Goal: Task Accomplishment & Management: Use online tool/utility

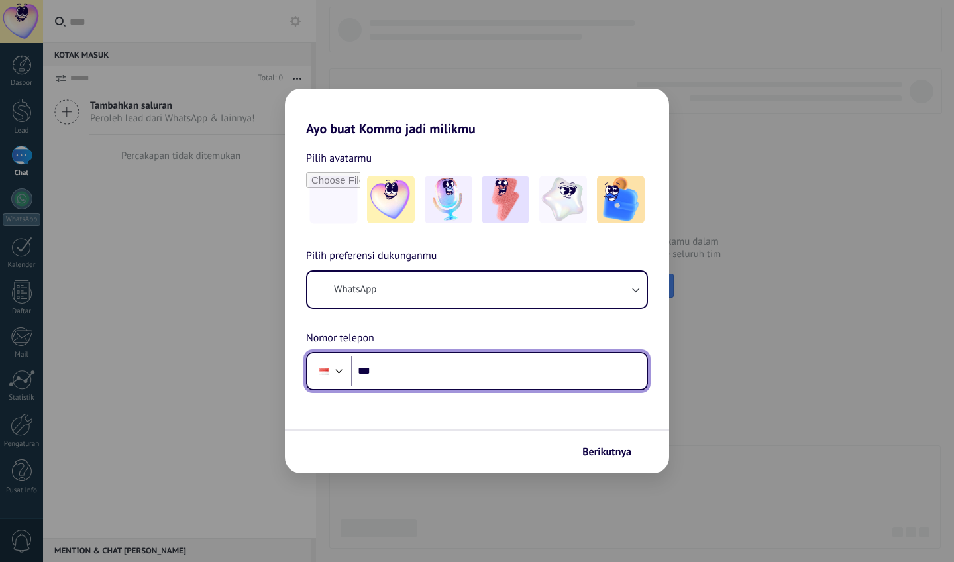
click at [550, 369] on input "***" at bounding box center [499, 371] width 296 height 30
type input "**********"
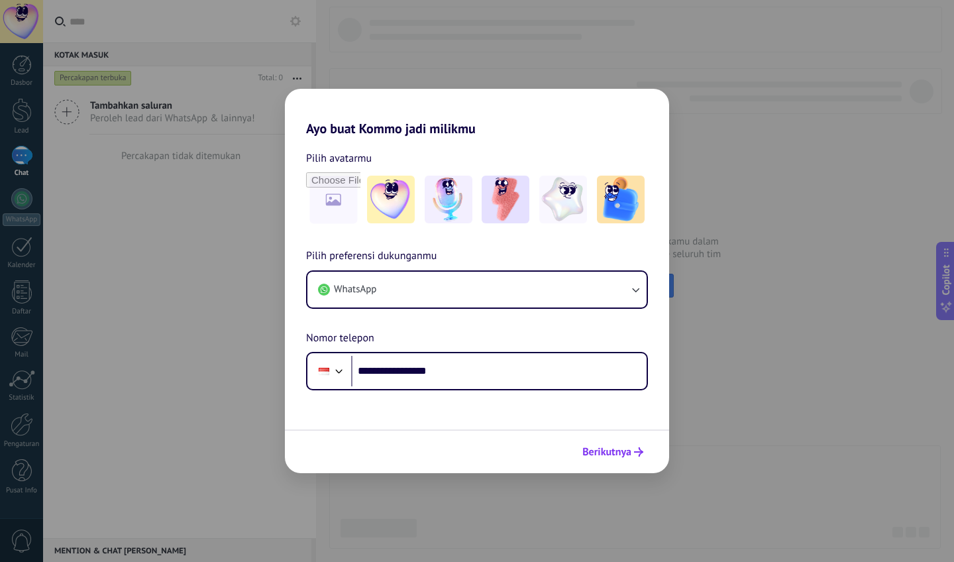
click at [614, 457] on span "Berikutnya" at bounding box center [607, 451] width 49 height 9
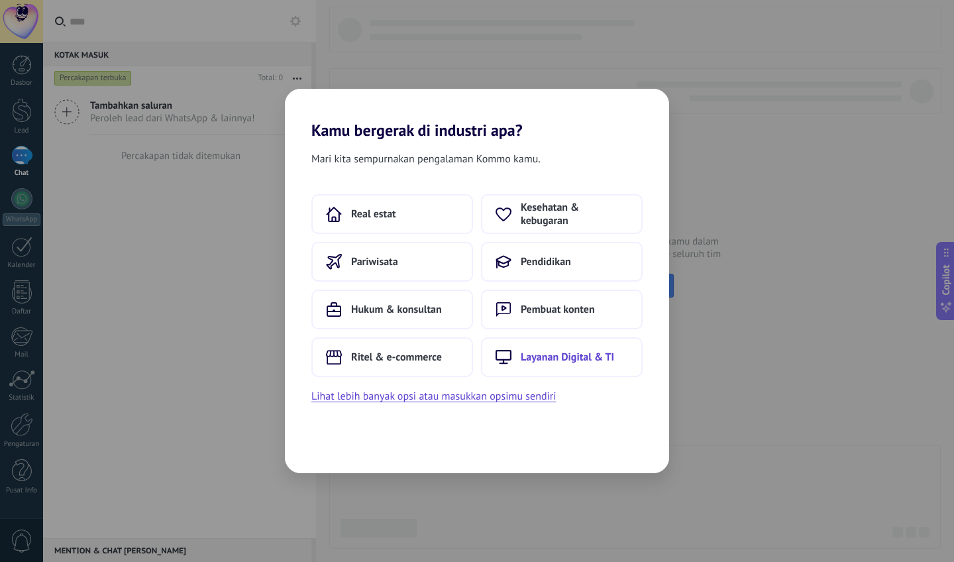
click at [520, 361] on button "Layanan Digital & TI" at bounding box center [562, 357] width 162 height 40
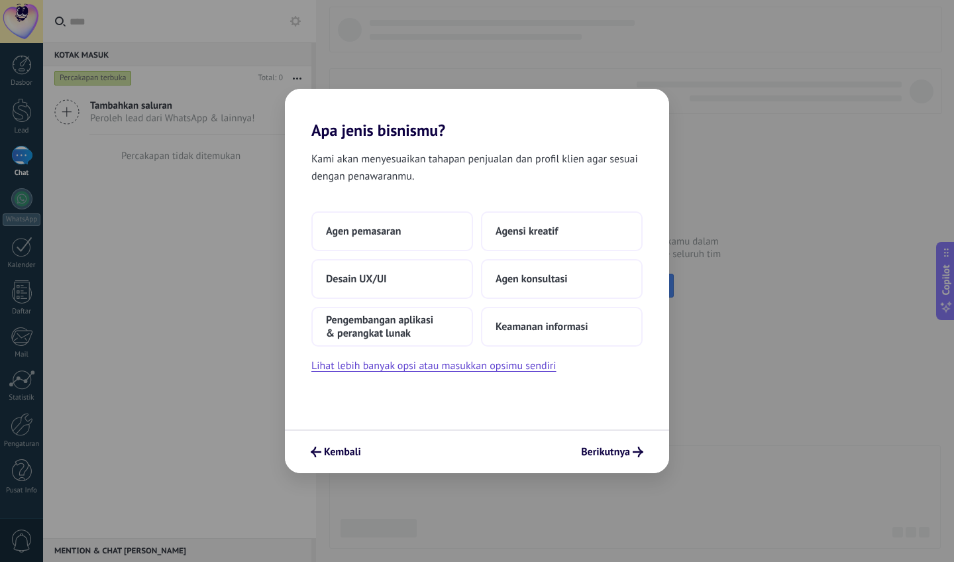
click at [618, 465] on div "Kembali Berikutnya" at bounding box center [477, 452] width 384 height 44
click at [387, 241] on button "Agen pemasaran" at bounding box center [393, 231] width 162 height 40
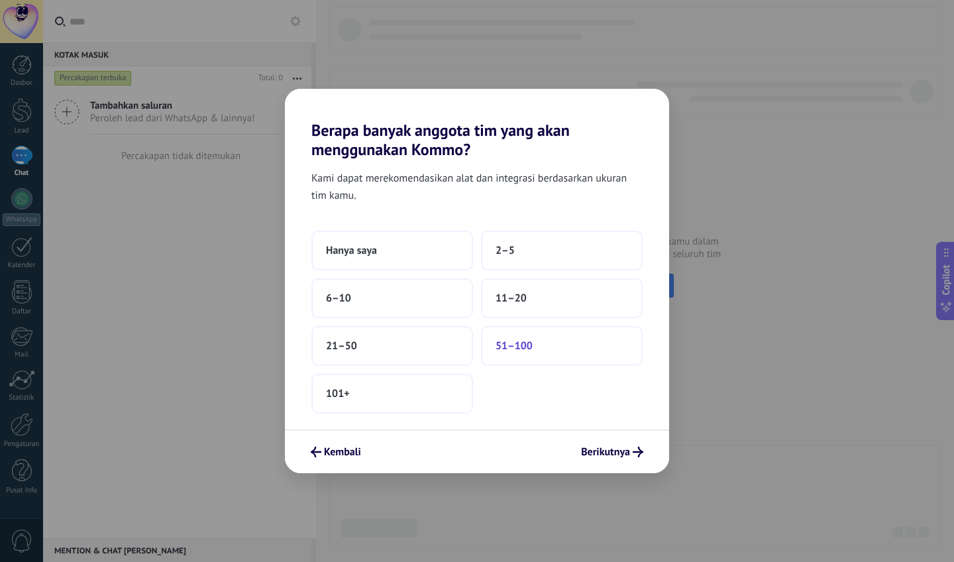
click at [573, 343] on button "51–100" at bounding box center [562, 346] width 162 height 40
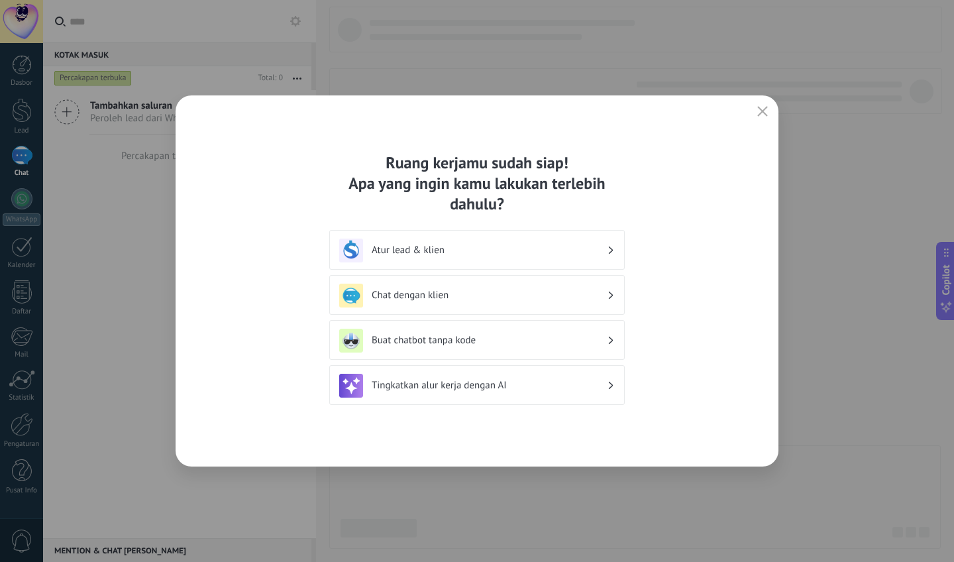
click at [617, 457] on div "Ruang kerjamu sudah siap! Apa yang ingin kamu lakukan terlebih dahulu? Atur lea…" at bounding box center [477, 280] width 603 height 371
click at [767, 111] on icon "button" at bounding box center [763, 111] width 11 height 11
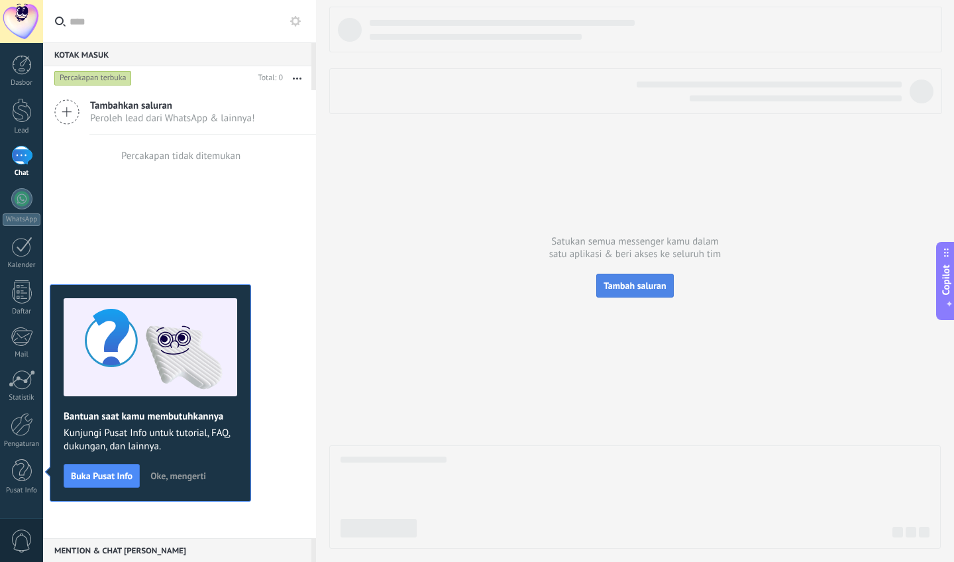
click at [627, 281] on span "Tambah saluran" at bounding box center [635, 286] width 62 height 12
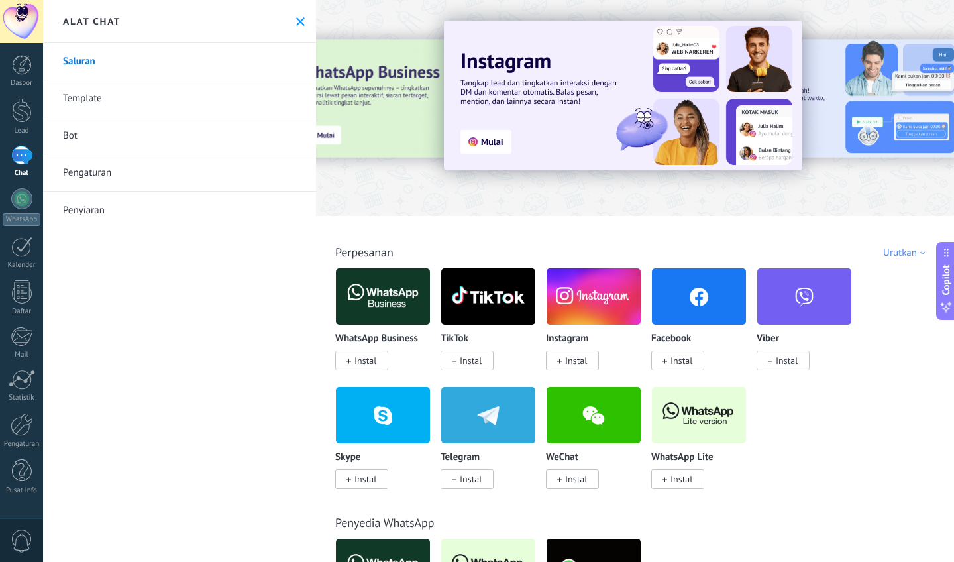
click at [371, 361] on span "Instal" at bounding box center [366, 361] width 22 height 12
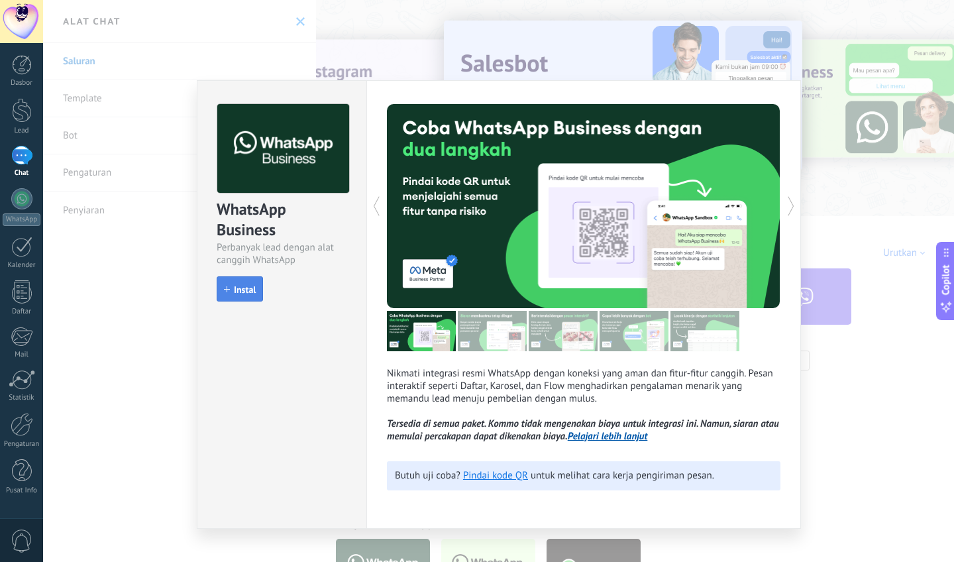
click at [221, 296] on button "Instal" at bounding box center [240, 288] width 46 height 25
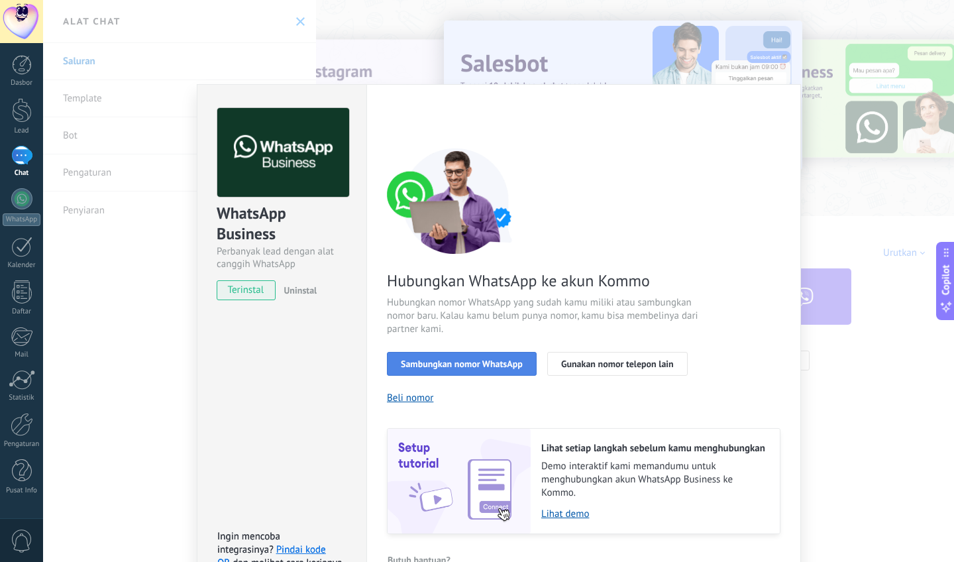
click at [434, 361] on span "Sambungkan nomor WhatsApp" at bounding box center [462, 363] width 122 height 9
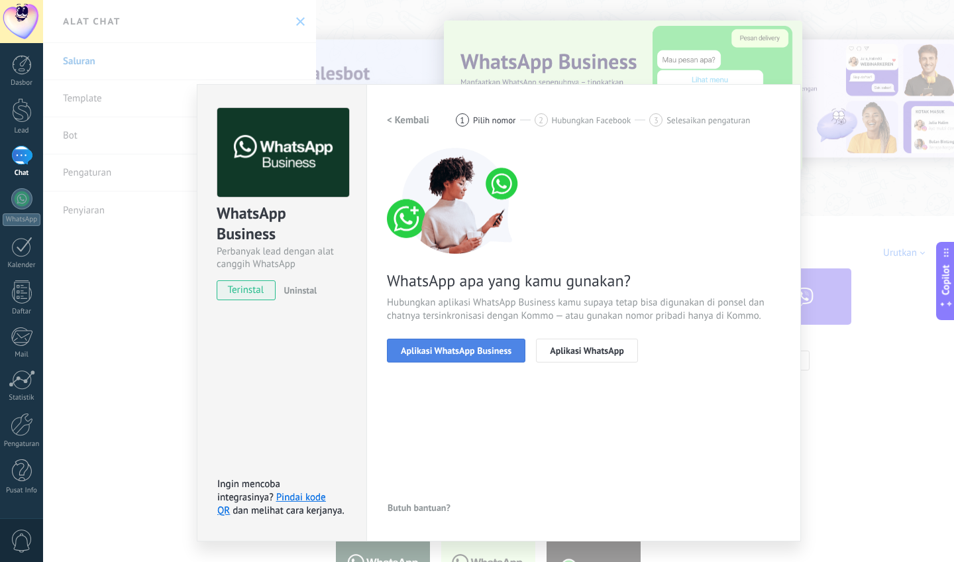
click at [438, 352] on span "Aplikasi WhatsApp Business" at bounding box center [456, 350] width 111 height 9
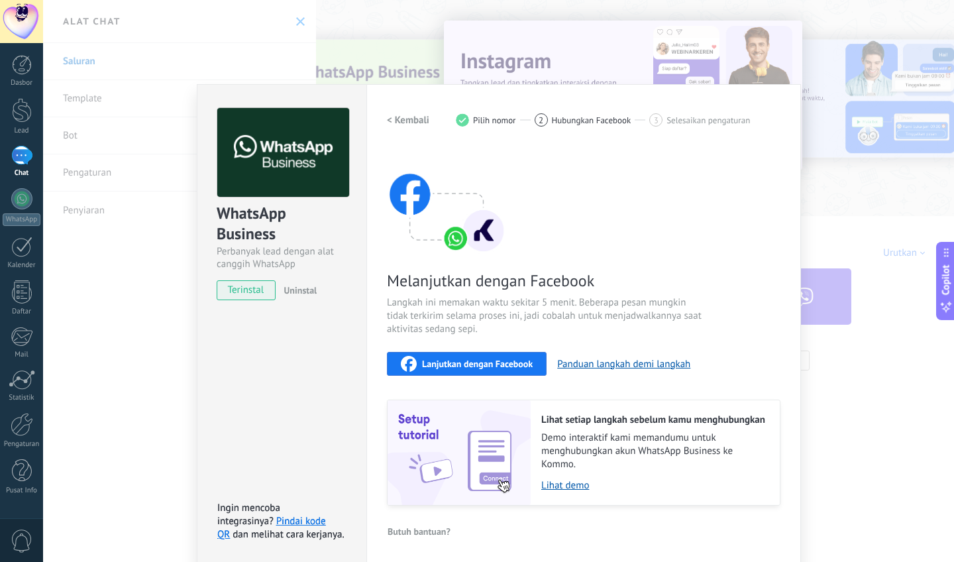
click at [500, 361] on span "Lanjutkan dengan Facebook" at bounding box center [477, 363] width 111 height 9
